Goal: Task Accomplishment & Management: Manage account settings

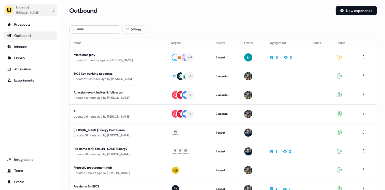
click at [8, 9] on img "side nav menu" at bounding box center [9, 10] width 8 height 8
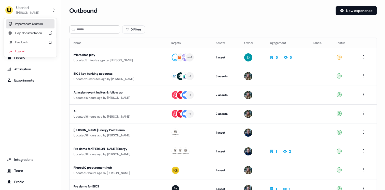
click at [22, 27] on div "Impersonate (Admin)" at bounding box center [30, 23] width 48 height 9
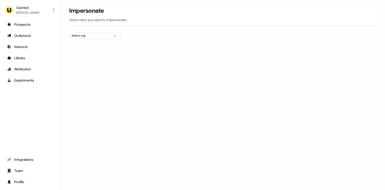
click at [73, 37] on div "Select org" at bounding box center [91, 35] width 38 height 5
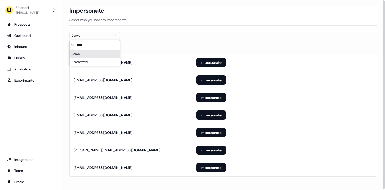
type input "*****"
click at [208, 29] on div "Impersonate Select who you want to impersonate" at bounding box center [222, 19] width 307 height 26
click at [204, 168] on button "Impersonate" at bounding box center [211, 167] width 30 height 9
